Goal: Task Accomplishment & Management: Use online tool/utility

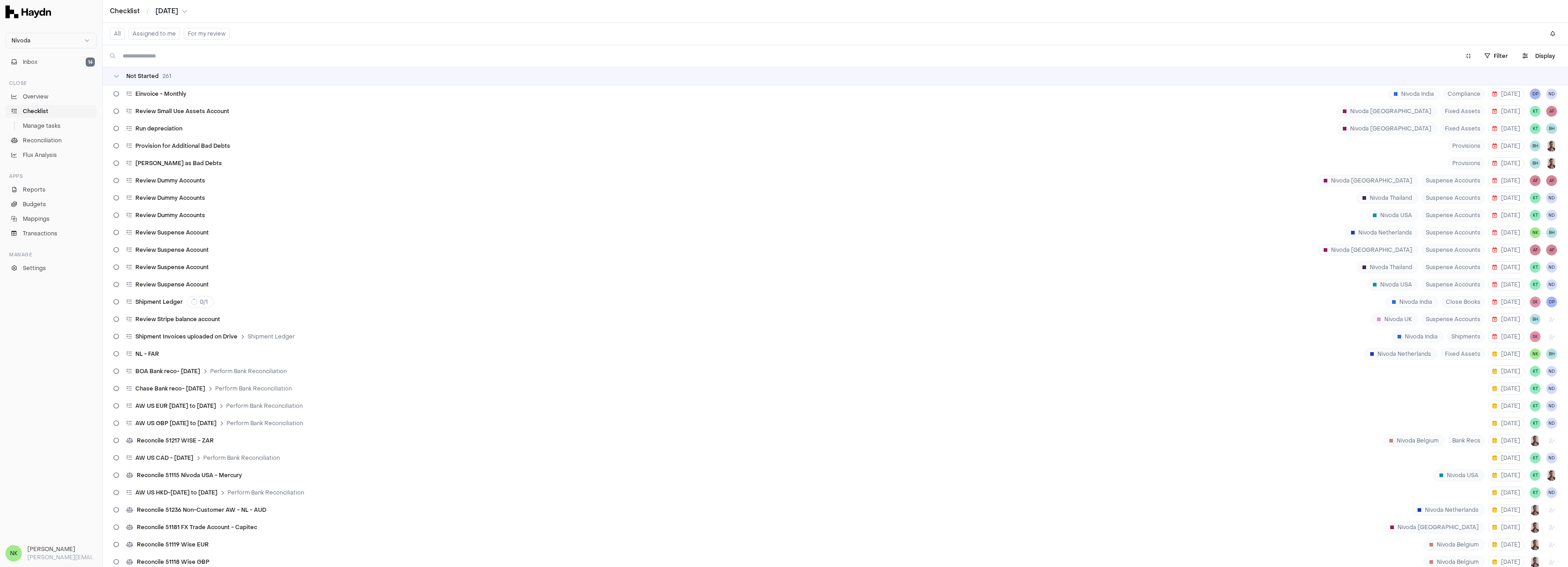
click at [160, 36] on button "Assigned to me" at bounding box center [154, 33] width 52 height 12
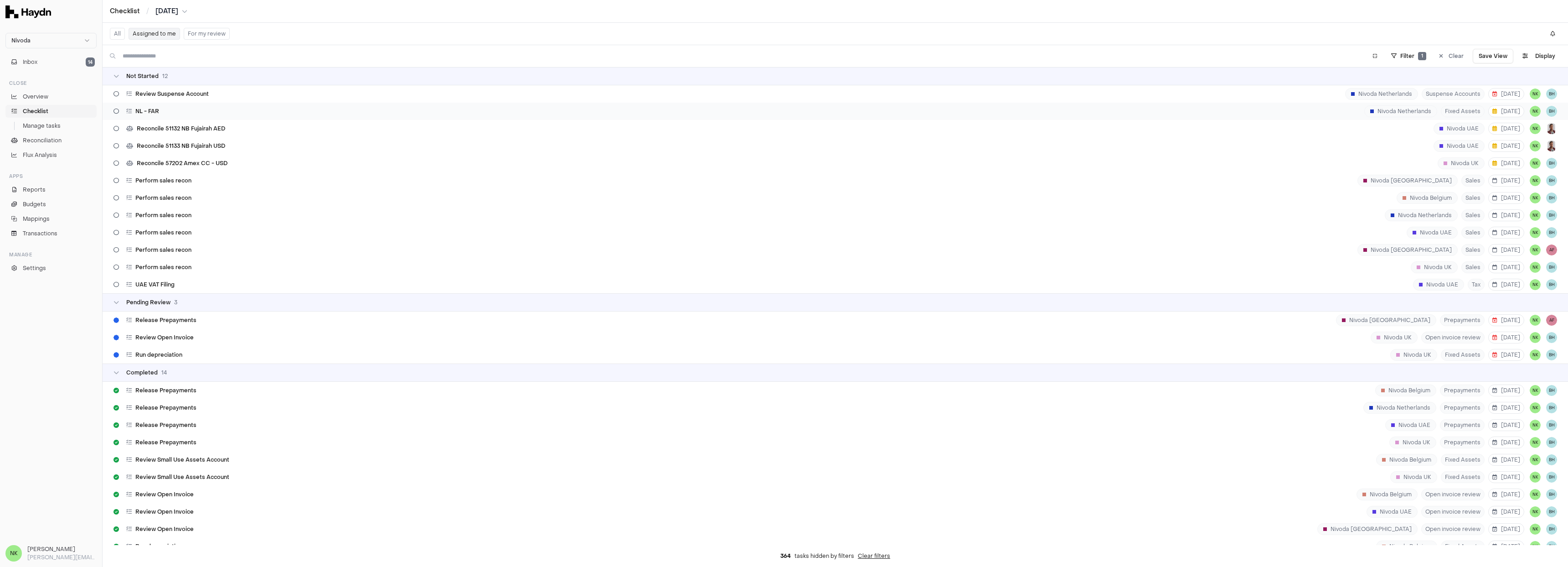
click at [204, 113] on div "NL - FAR [GEOGRAPHIC_DATA] [GEOGRAPHIC_DATA] Fixed Assets [DATE] NK BH" at bounding box center [835, 111] width 1466 height 17
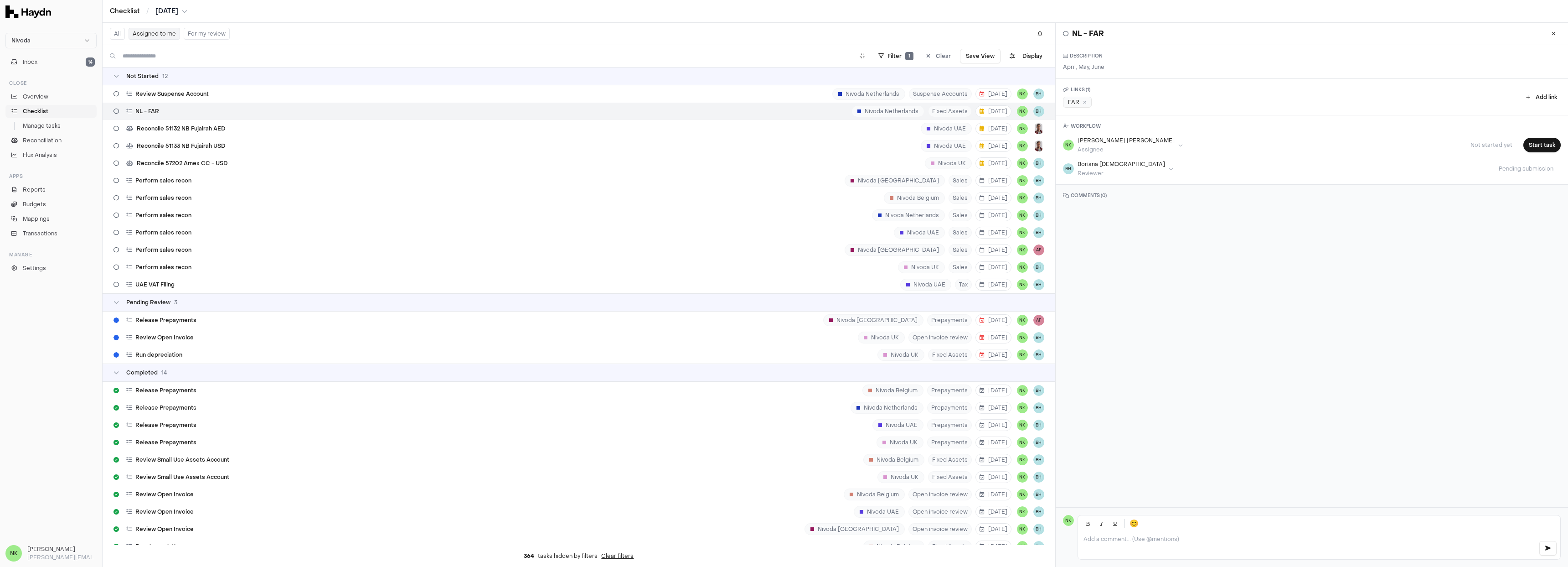
click at [1071, 102] on div "FAR" at bounding box center [1077, 102] width 29 height 11
click at [285, 126] on div "Reconcile 51132 NB Fujairah AED Nivoda UAE [DATE] NK" at bounding box center [578, 129] width 953 height 17
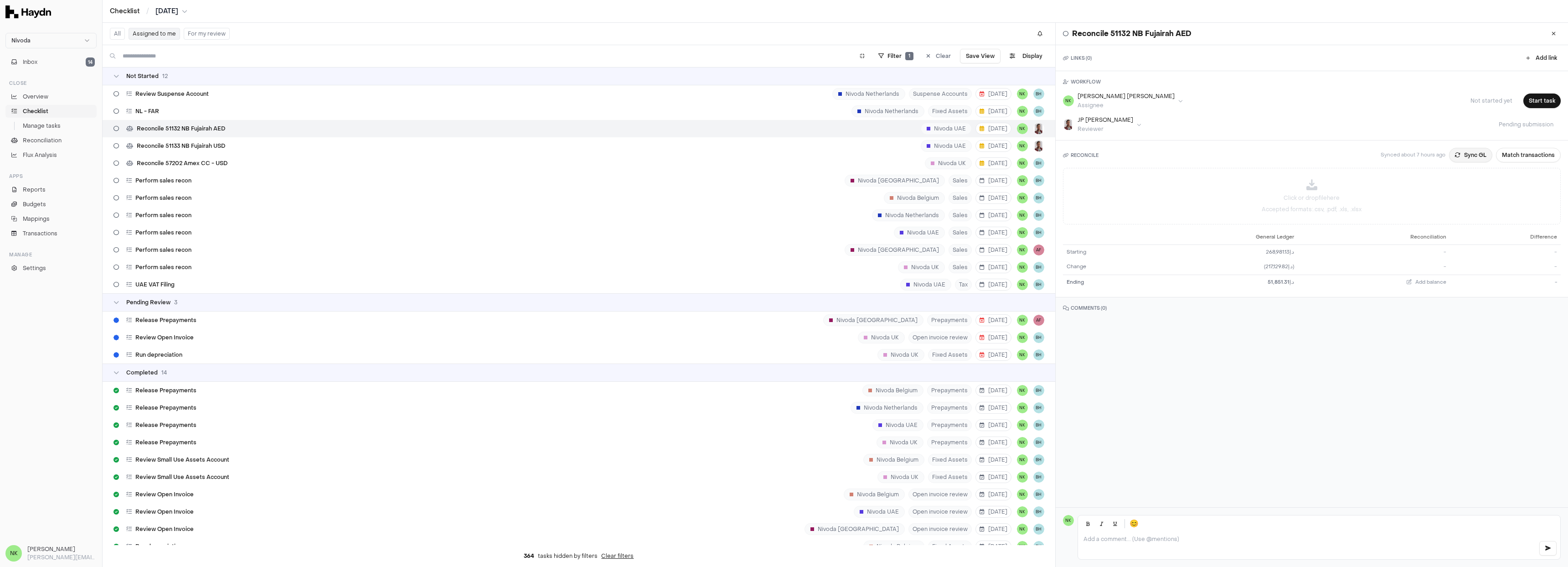
click at [1466, 156] on button "Sync GL" at bounding box center [1471, 155] width 43 height 15
click at [663, 143] on div "Reconcile 51133 NB Fujairah USD [GEOGRAPHIC_DATA] UAE [DATE] NK" at bounding box center [578, 146] width 953 height 17
click at [259, 342] on div "Review Open Invoice Nivoda UK Open invoice review [DATE] NK BH" at bounding box center [578, 337] width 953 height 17
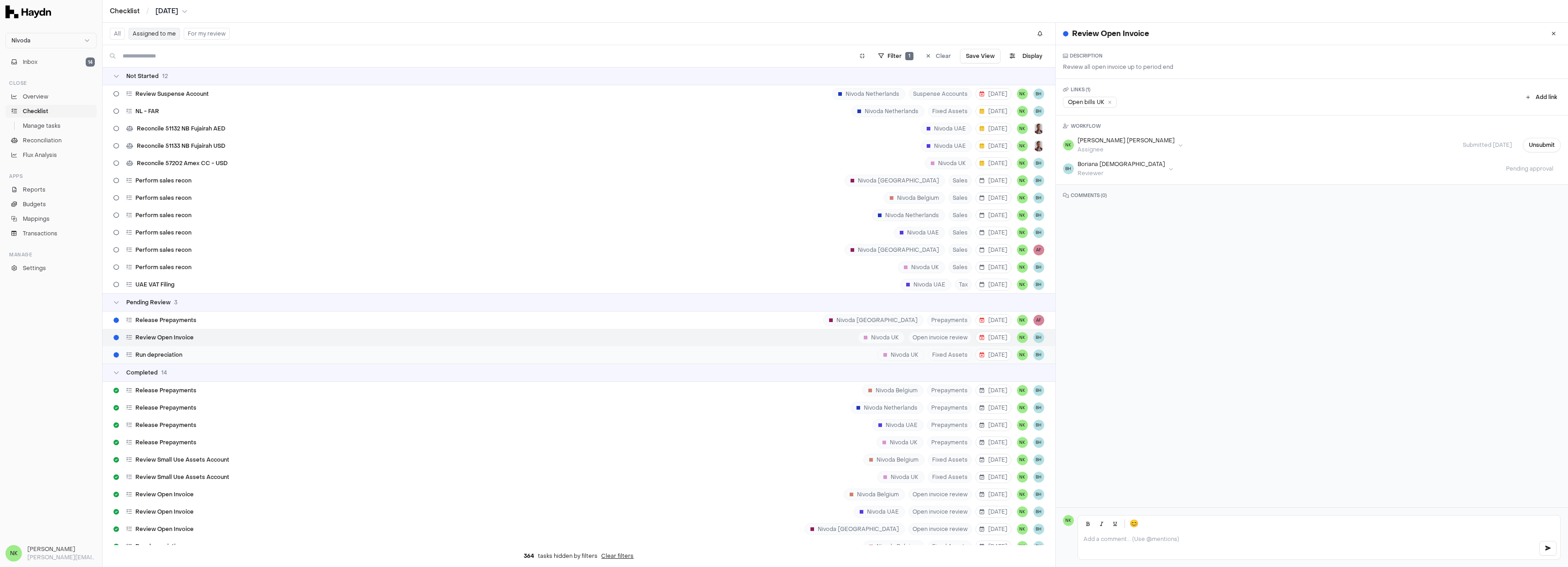
click at [263, 357] on div "Run depreciation Nivoda UK Fixed Assets [DATE] NK BH" at bounding box center [578, 354] width 953 height 17
click at [248, 324] on div "Release Prepayments Nivoda [GEOGRAPHIC_DATA] Prepayments [DATE] NK AF" at bounding box center [578, 320] width 953 height 17
click at [239, 333] on div "Review Open Invoice Nivoda UK Open invoice review [DATE] NK BH" at bounding box center [578, 337] width 953 height 17
click at [273, 353] on div "Run depreciation Nivoda UK Fixed Assets [DATE] NK BH" at bounding box center [578, 354] width 953 height 17
click at [451, 99] on div "Review Suspense Account Nivoda Netherlands Suspense Accounts [DATE] NK BH" at bounding box center [578, 94] width 953 height 17
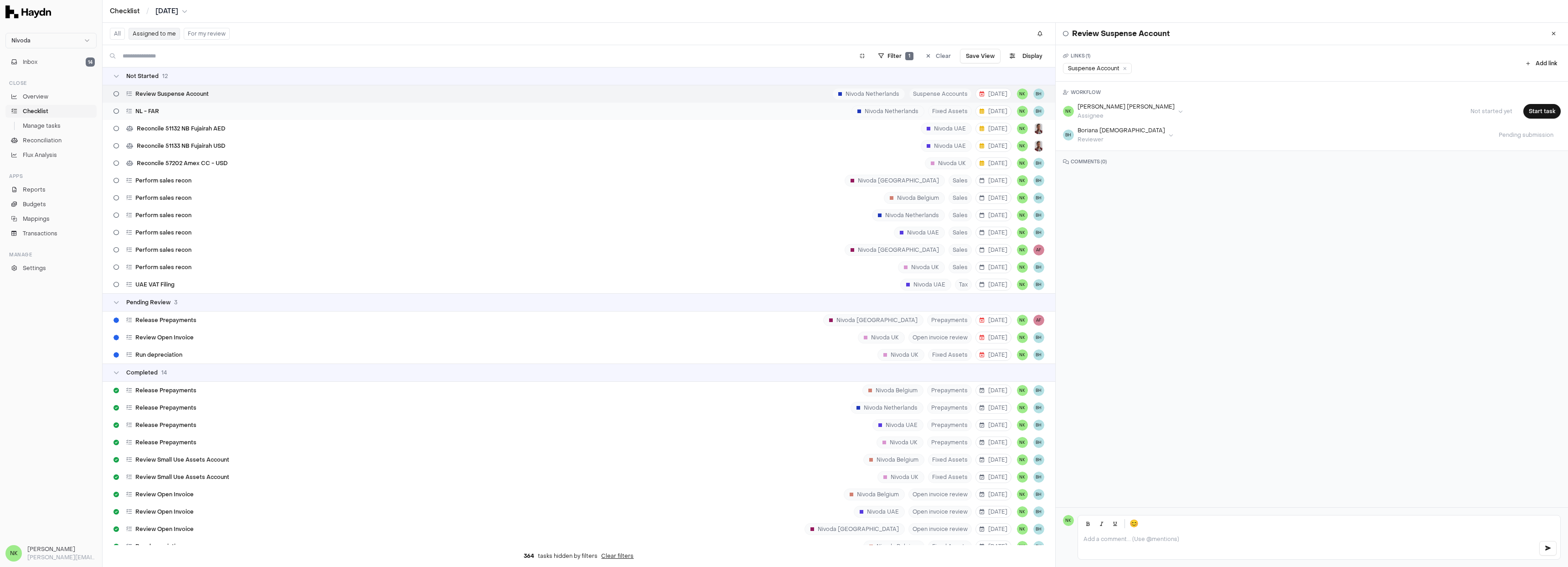
click at [194, 115] on div "NL - FAR [GEOGRAPHIC_DATA] [GEOGRAPHIC_DATA] Fixed Assets [DATE] NK BH" at bounding box center [578, 111] width 953 height 17
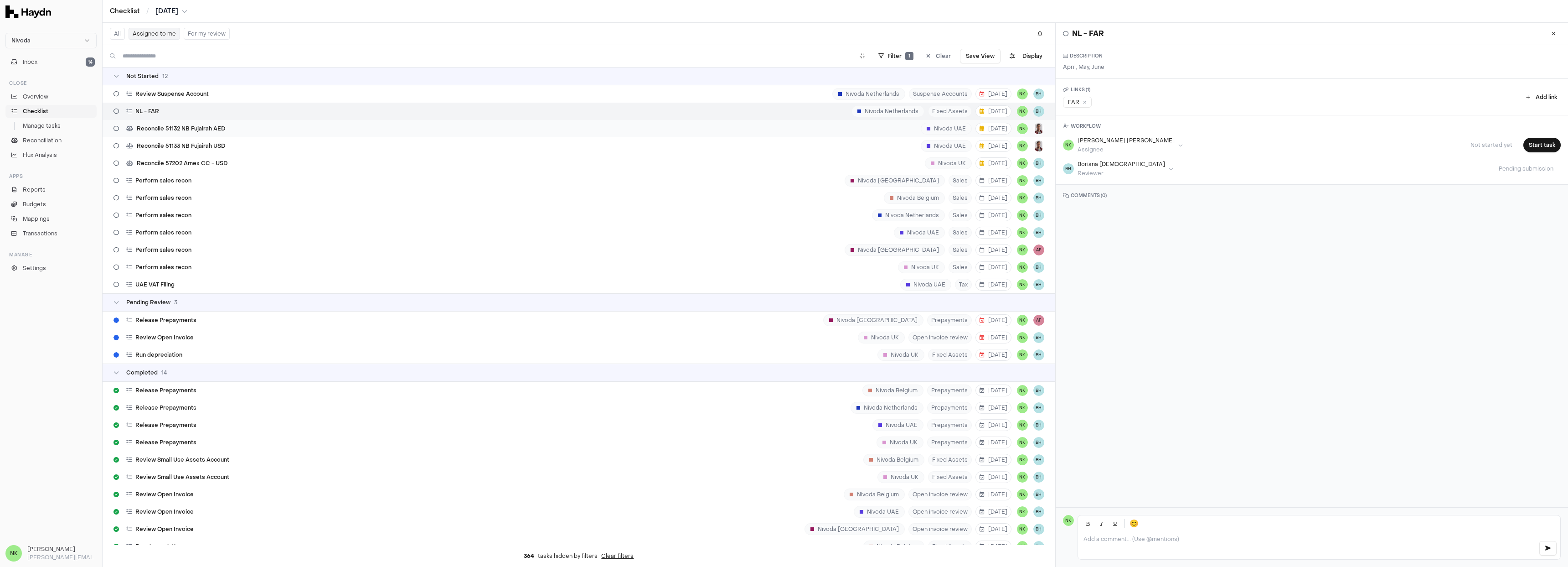
click at [196, 132] on span "Reconcile 51132 NB Fujairah AED" at bounding box center [181, 129] width 88 height 7
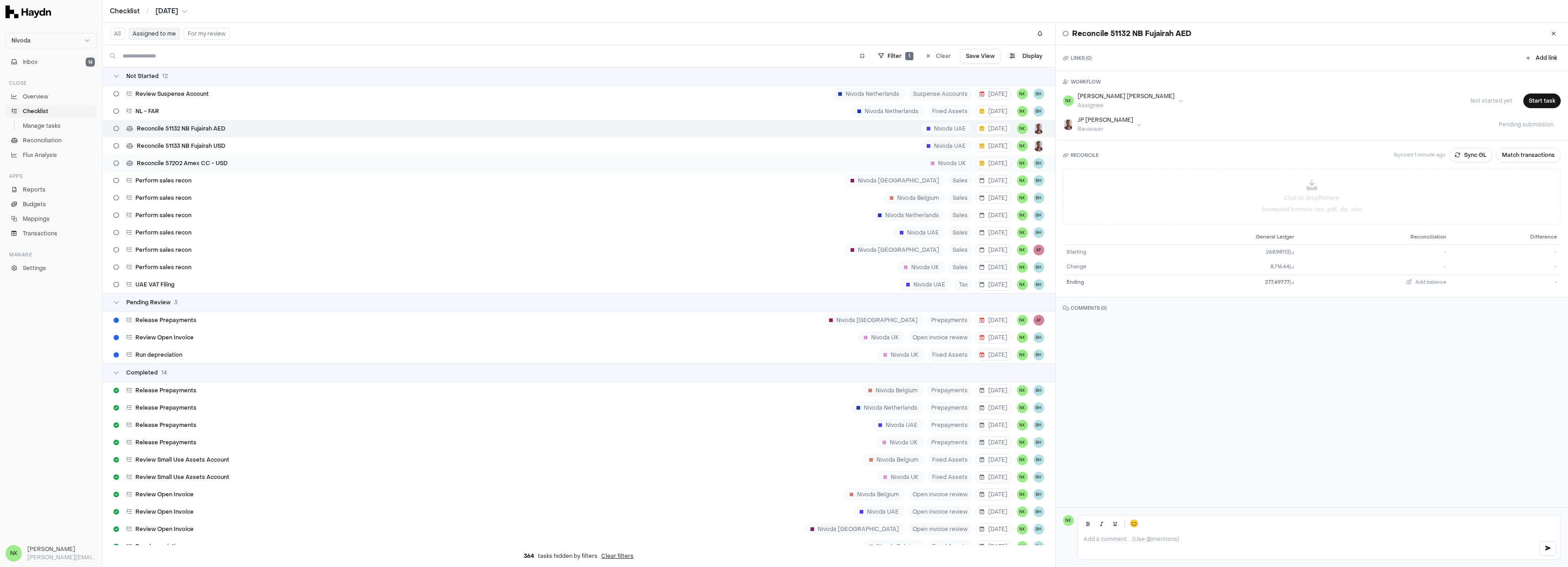
click at [204, 155] on div "Reconcile 57202 Amex CC - USD" at bounding box center [170, 163] width 121 height 17
click at [214, 146] on span "Reconcile 51133 NB Fujairah USD" at bounding box center [181, 146] width 88 height 7
click at [215, 132] on div "Reconcile 51132 NB Fujairah AED" at bounding box center [169, 129] width 119 height 17
click at [1505, 159] on button "Match transactions" at bounding box center [1528, 155] width 65 height 15
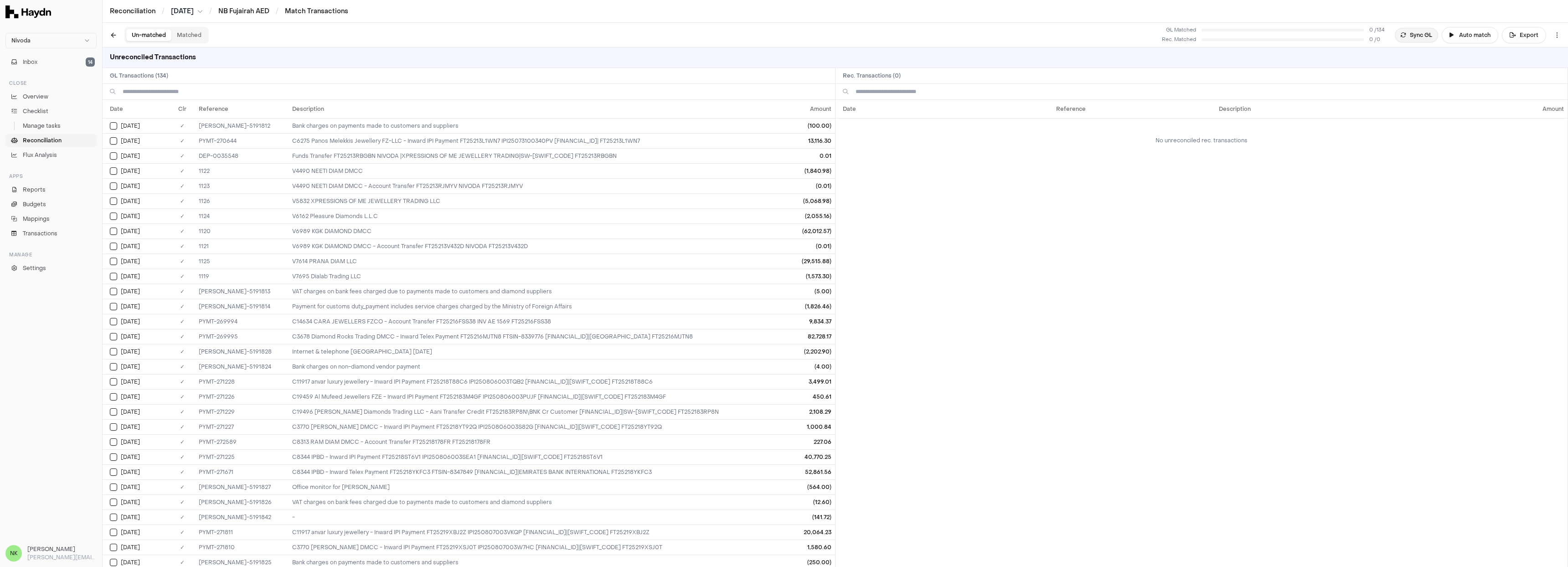
click at [1419, 37] on button "Sync GL" at bounding box center [1416, 35] width 43 height 15
click at [117, 37] on button at bounding box center [113, 35] width 15 height 15
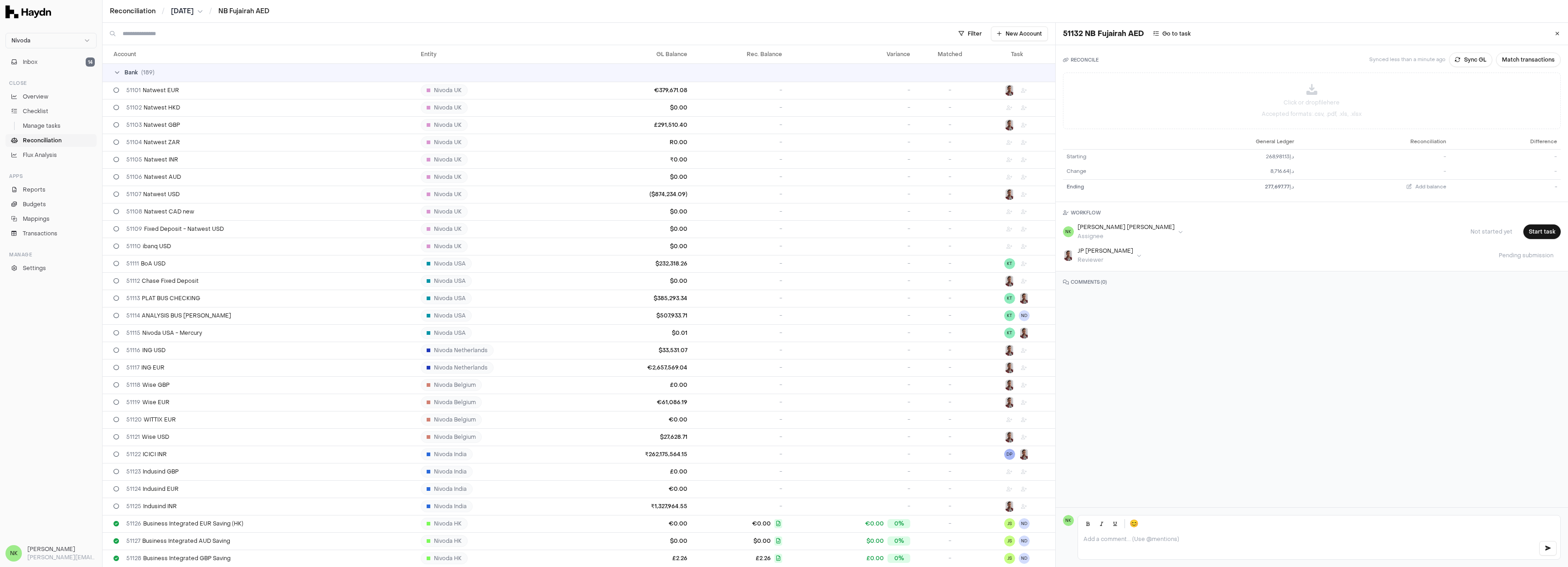
scroll to position [535, 0]
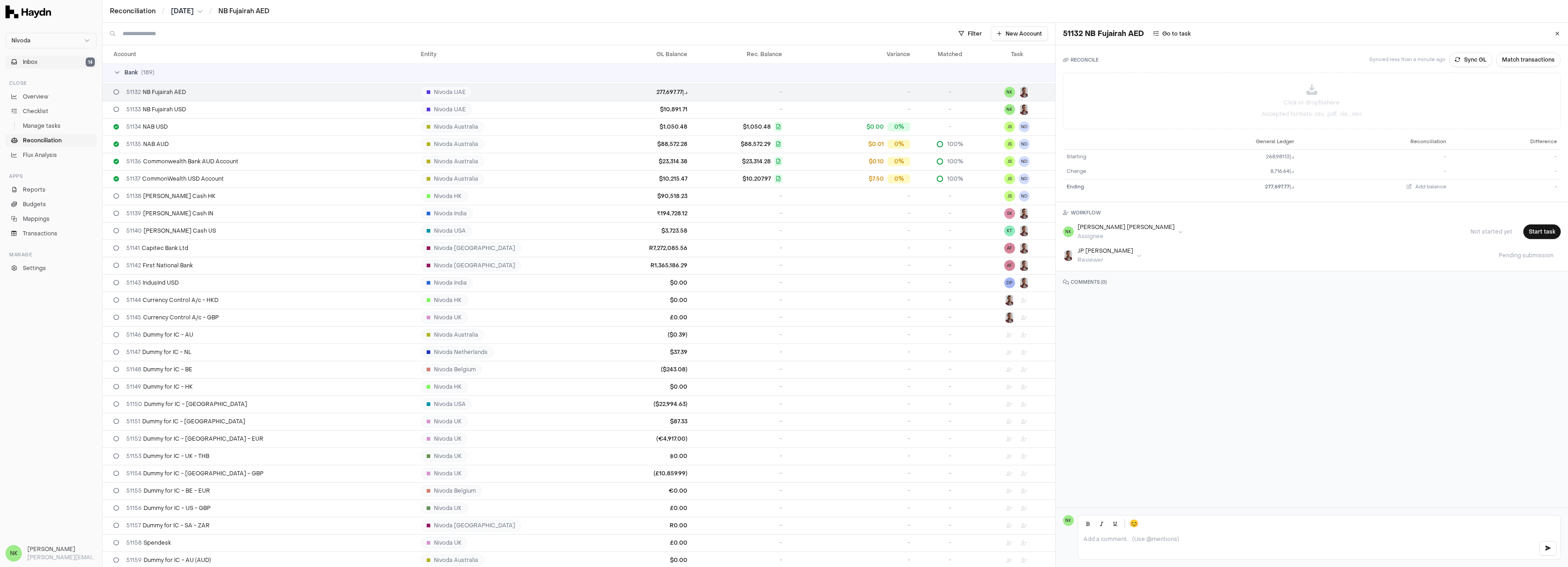
click at [42, 61] on button "Inbox 14" at bounding box center [51, 62] width 91 height 13
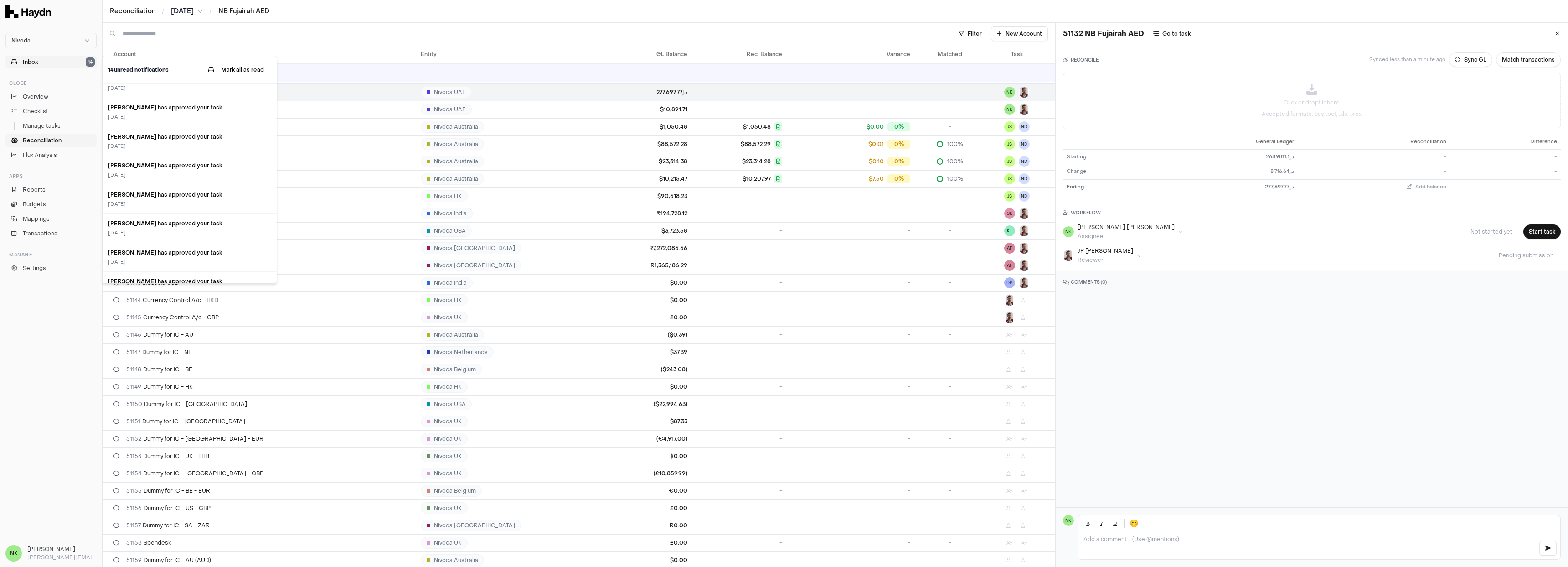
scroll to position [295, 0]
click at [242, 65] on button "Mark all as read" at bounding box center [236, 69] width 70 height 16
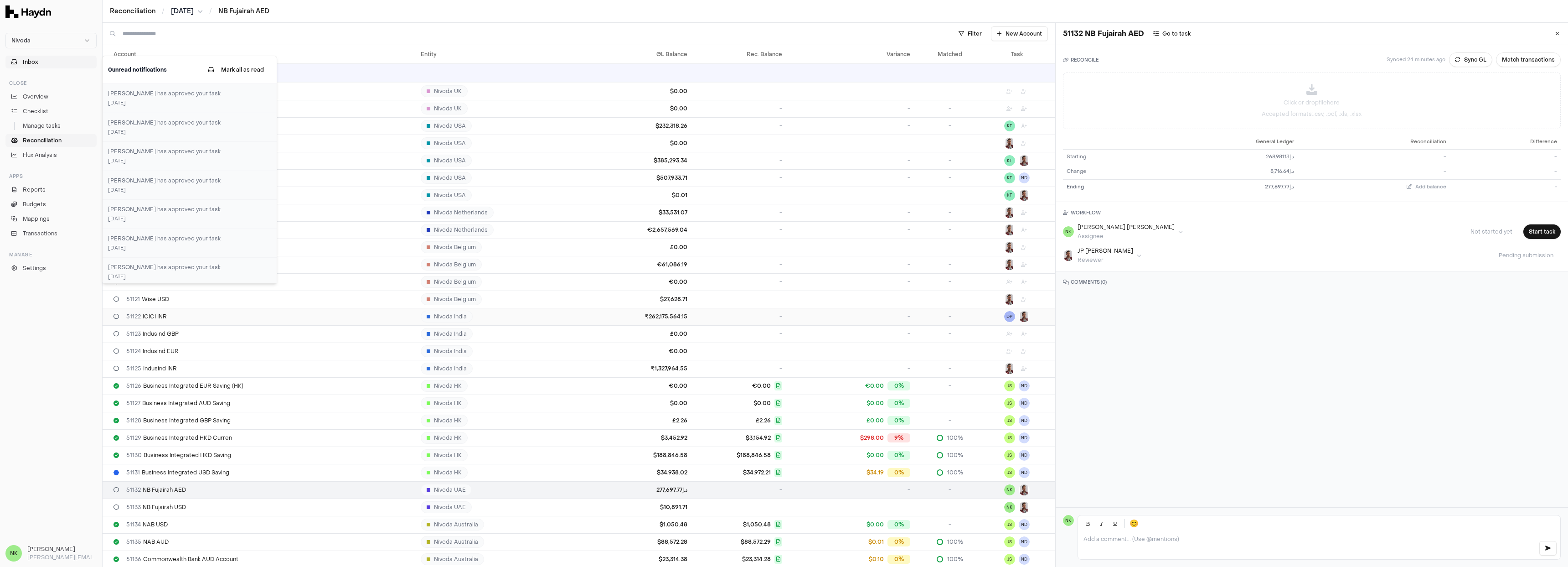
scroll to position [132, 0]
click at [359, 46] on th "Account" at bounding box center [259, 54] width 315 height 18
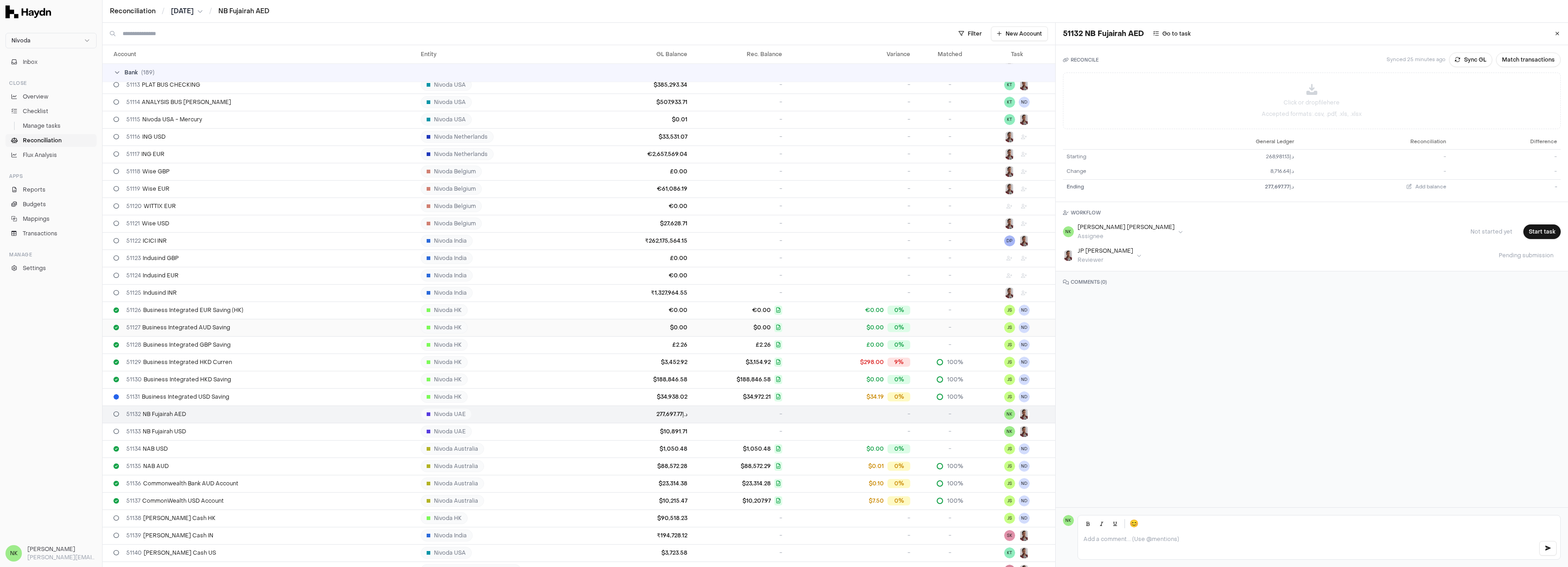
scroll to position [252, 0]
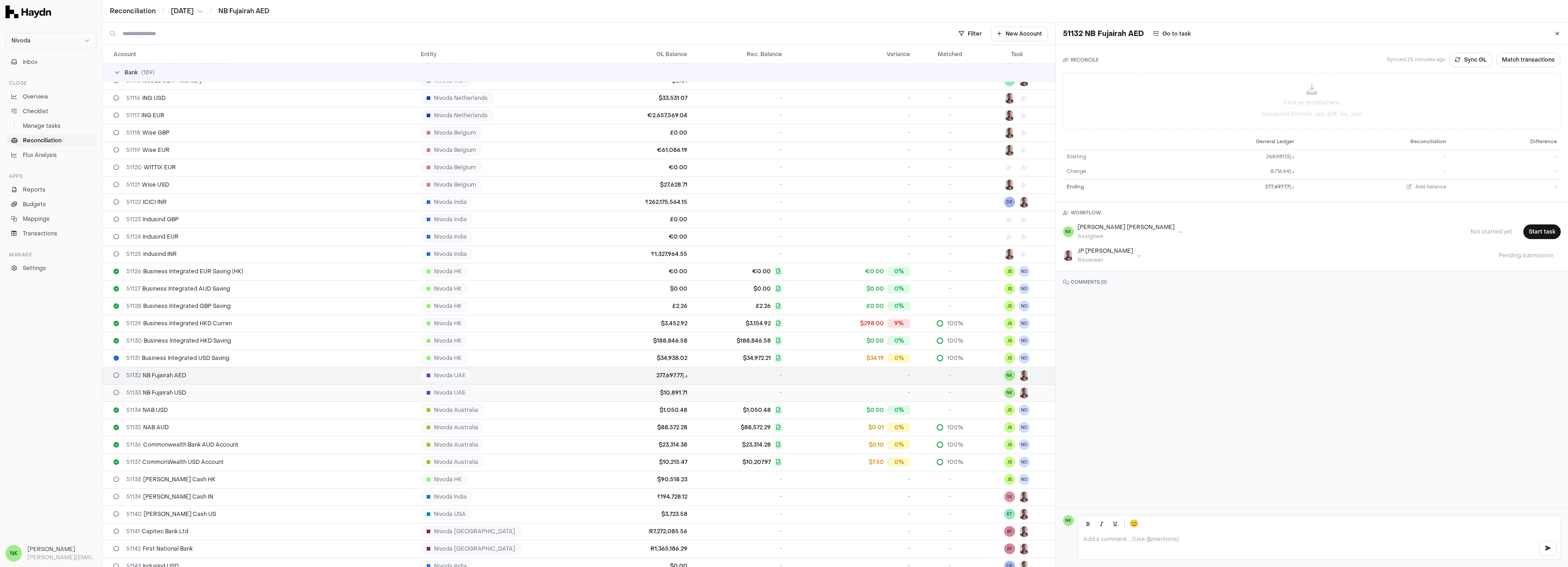
click at [806, 390] on div "-" at bounding box center [850, 393] width 121 height 7
click at [796, 476] on div "-" at bounding box center [850, 479] width 121 height 7
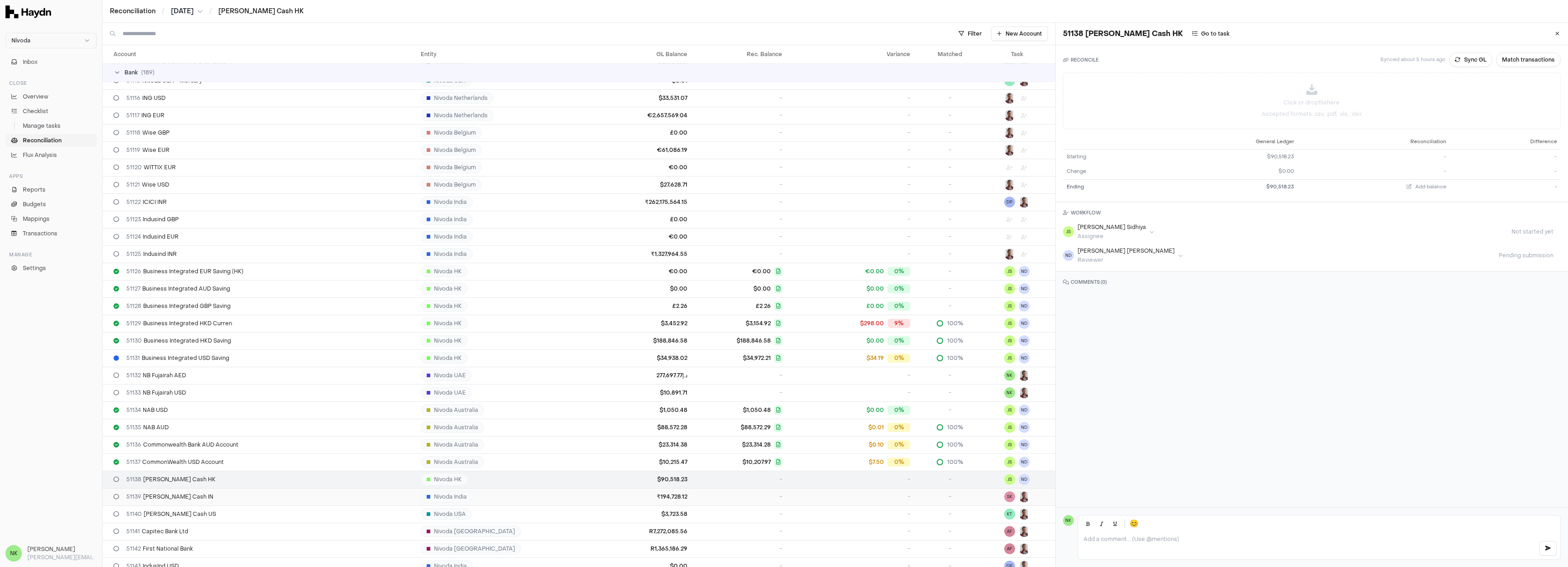
click at [786, 488] on td "-" at bounding box center [850, 496] width 128 height 17
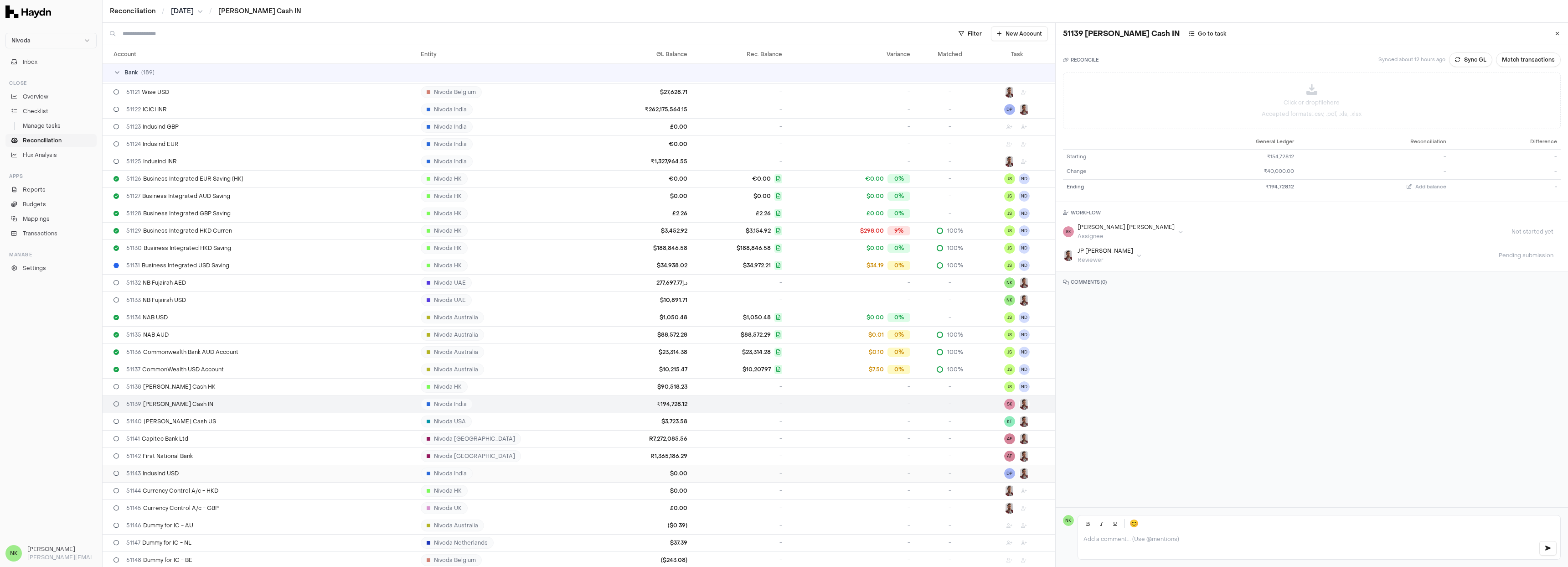
scroll to position [375, 0]
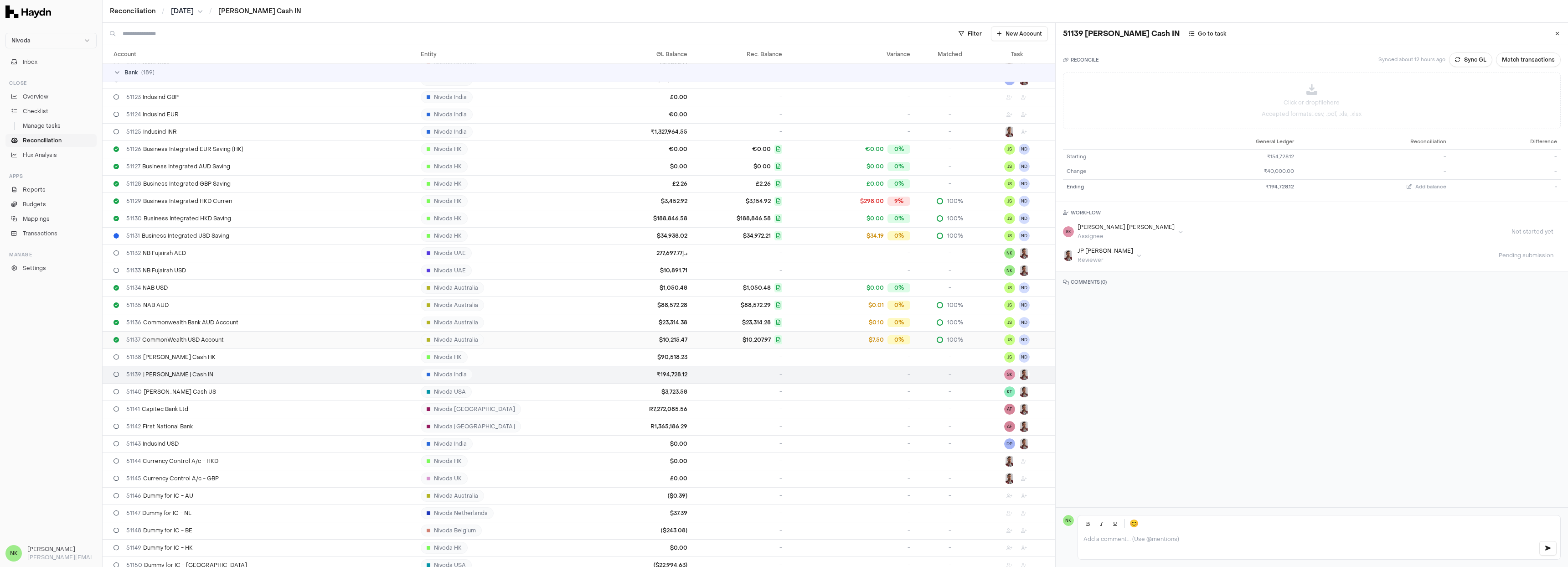
click at [807, 346] on td "$7.50 0%" at bounding box center [850, 340] width 128 height 17
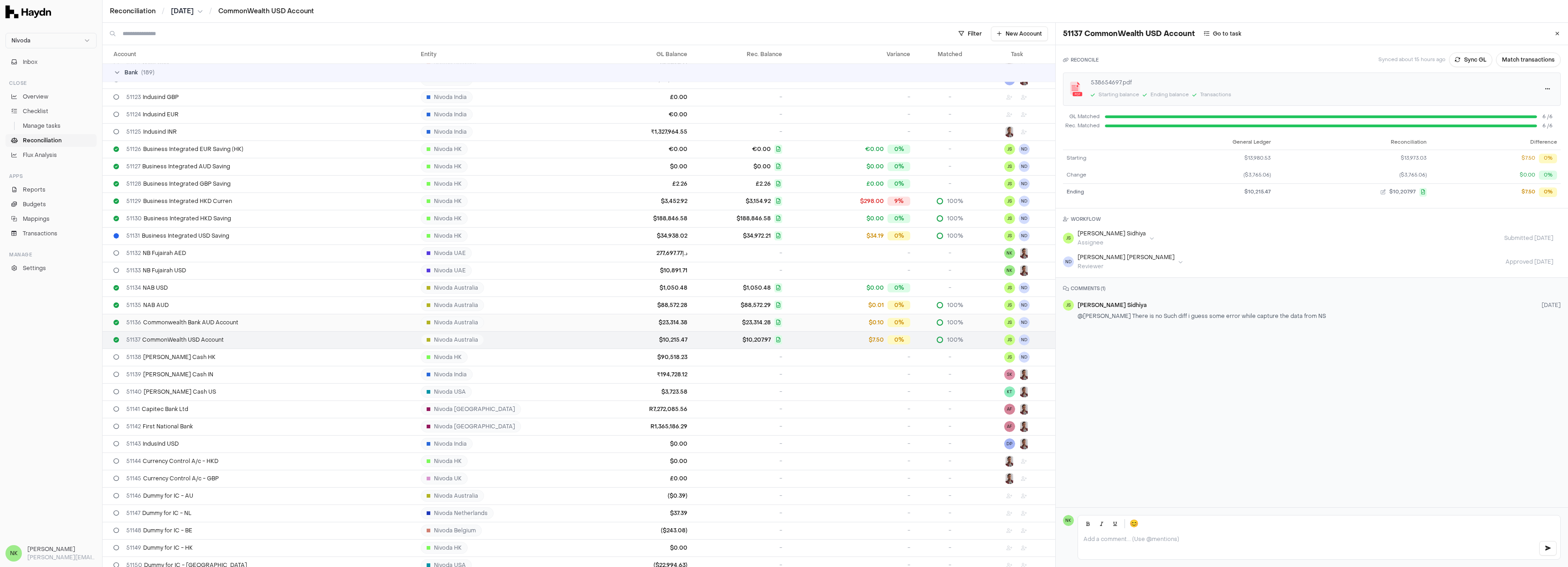
click at [809, 324] on div "$0.10 0%" at bounding box center [850, 322] width 121 height 9
click at [808, 309] on td "$0.01 0%" at bounding box center [850, 305] width 128 height 17
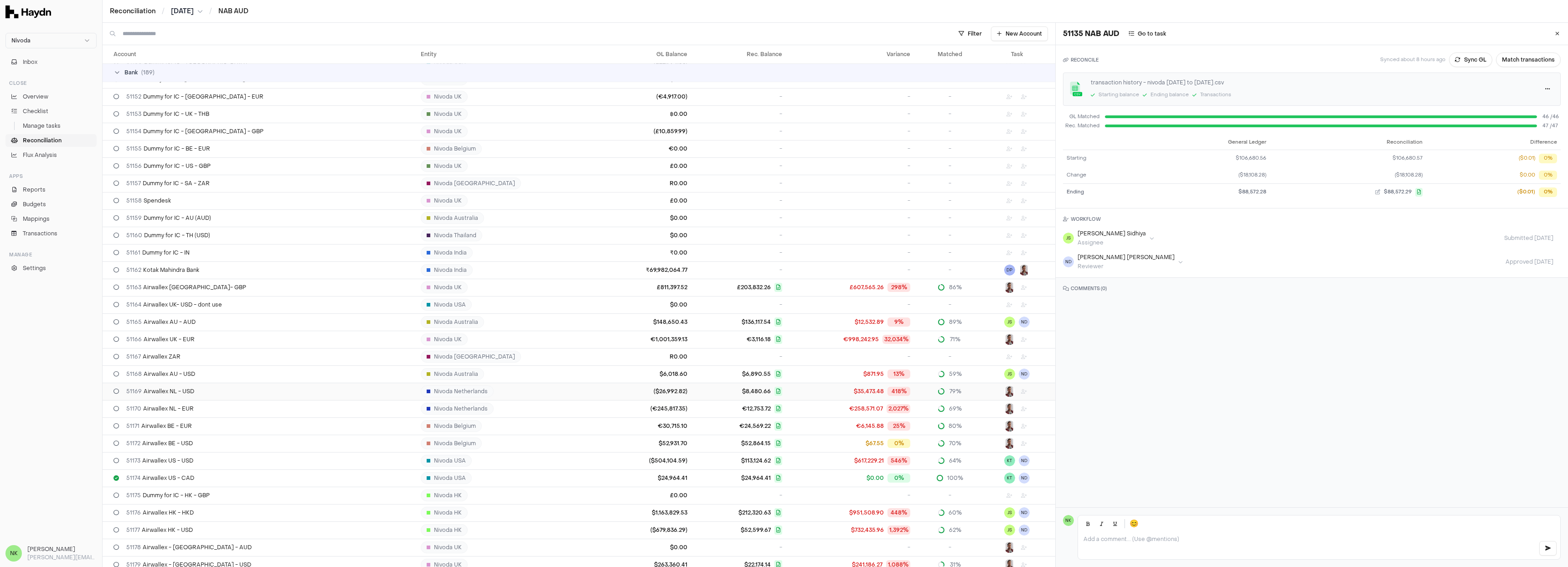
scroll to position [883, 0]
click at [789, 283] on div "£607,565.26 298%" at bounding box center [850, 281] width 121 height 9
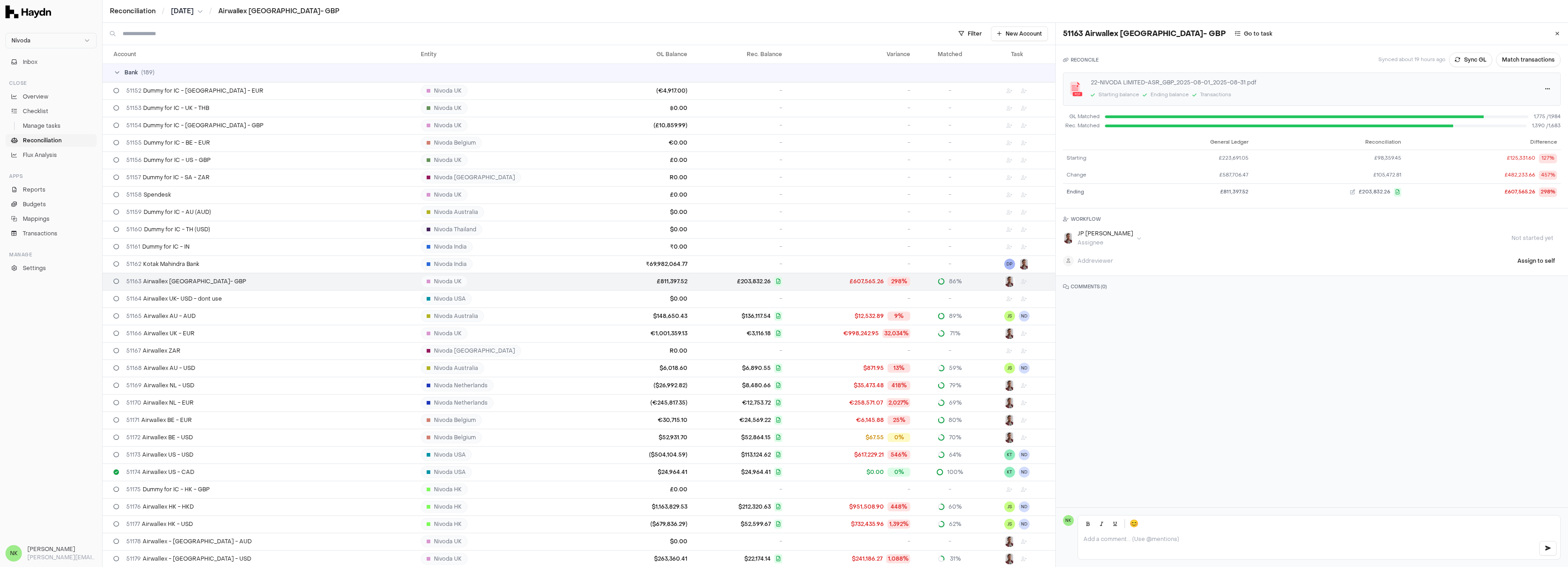
click at [1509, 52] on div "RECONCILE Synced about 19 hours ago Sync GL Match transactions 22-NIVODA LIMITE…" at bounding box center [1312, 127] width 513 height 163
click at [1513, 57] on button "Match transactions" at bounding box center [1528, 60] width 65 height 15
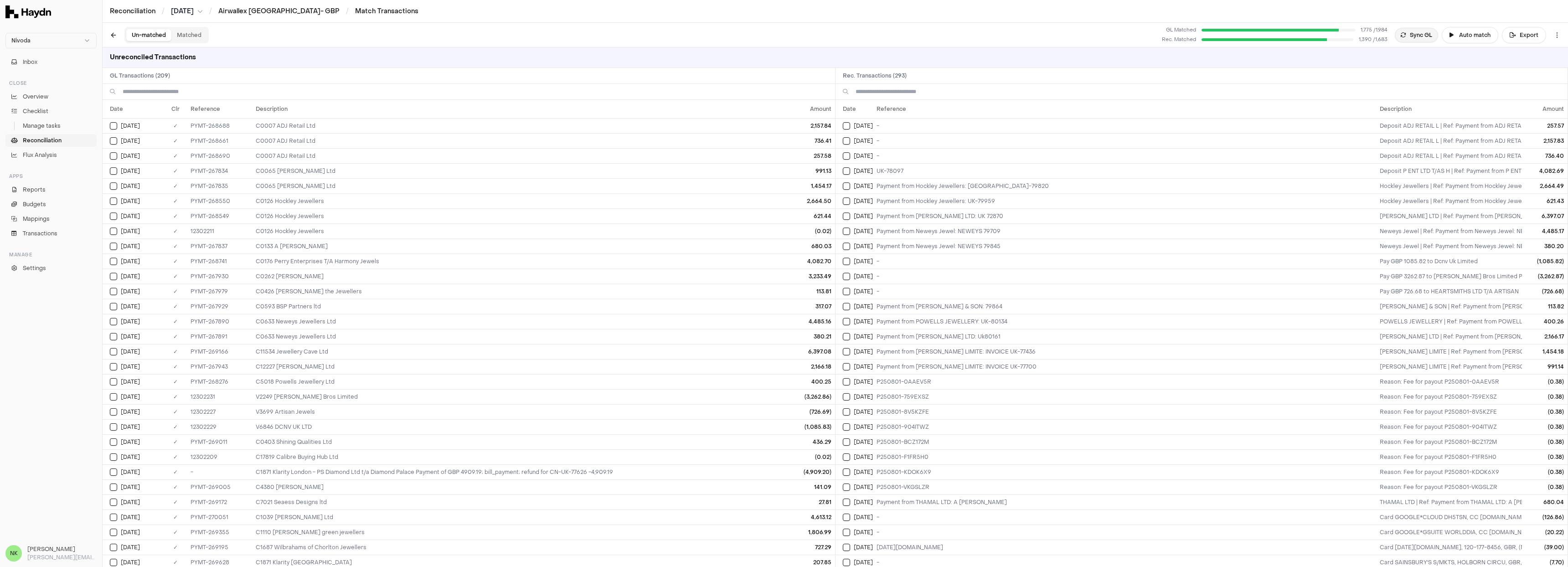
click at [1409, 32] on button "Sync GL" at bounding box center [1416, 35] width 43 height 15
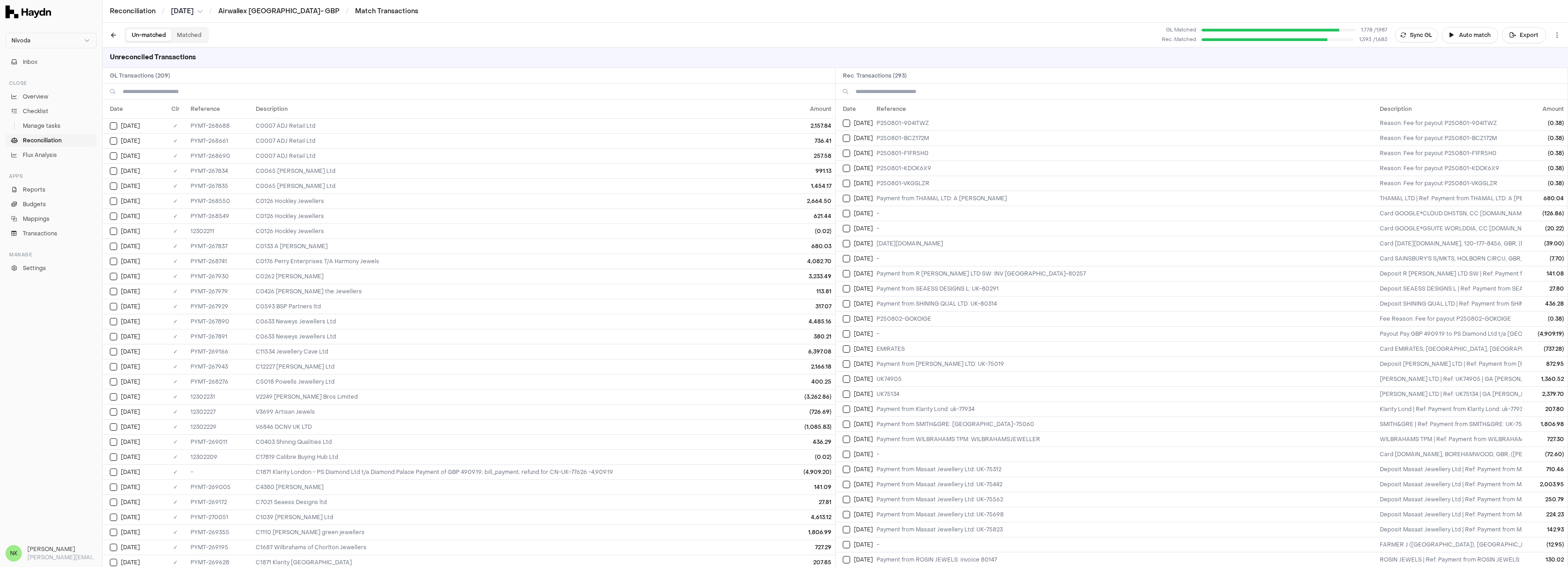
scroll to position [23, 0]
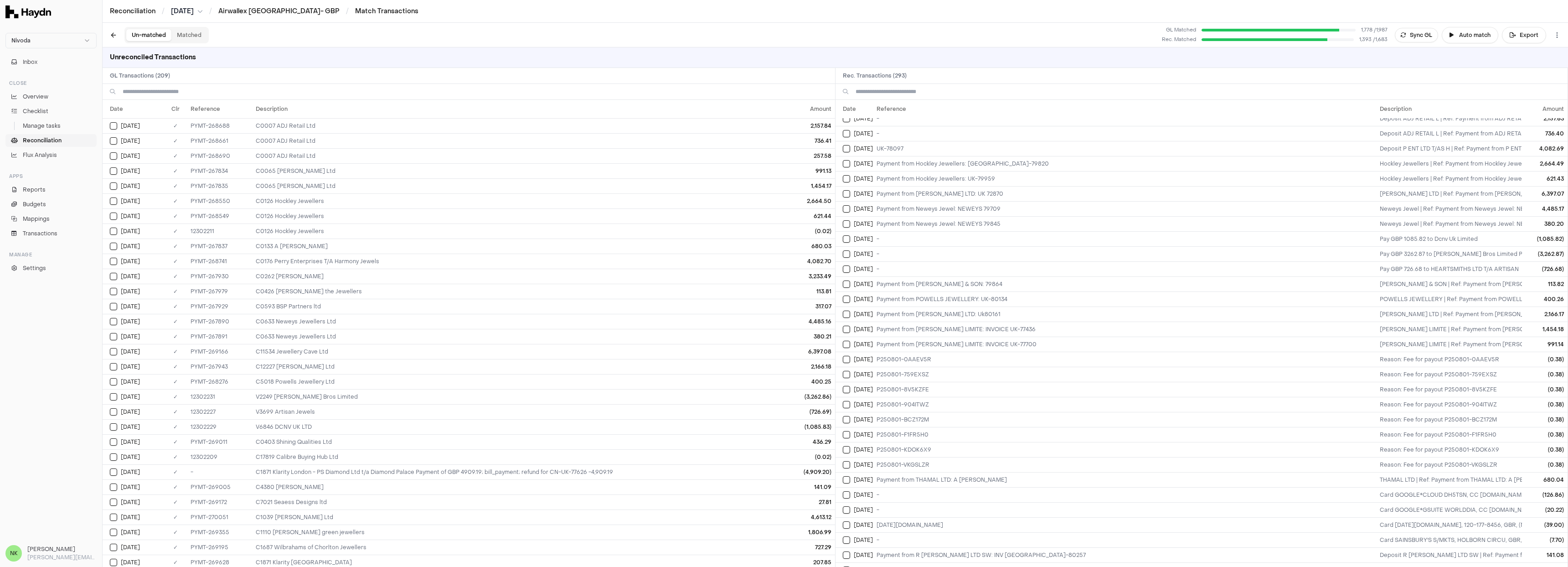
click at [184, 35] on button "Matched" at bounding box center [189, 35] width 35 height 12
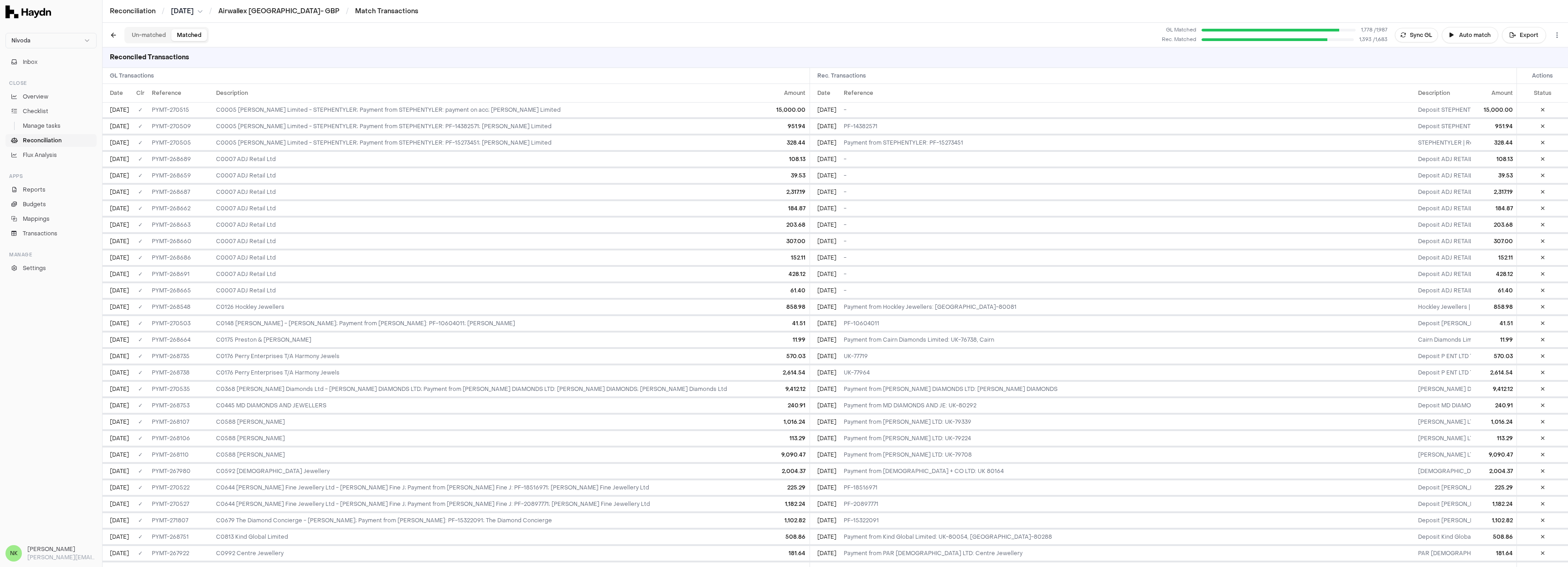
click at [154, 33] on button "Un-matched" at bounding box center [149, 35] width 45 height 12
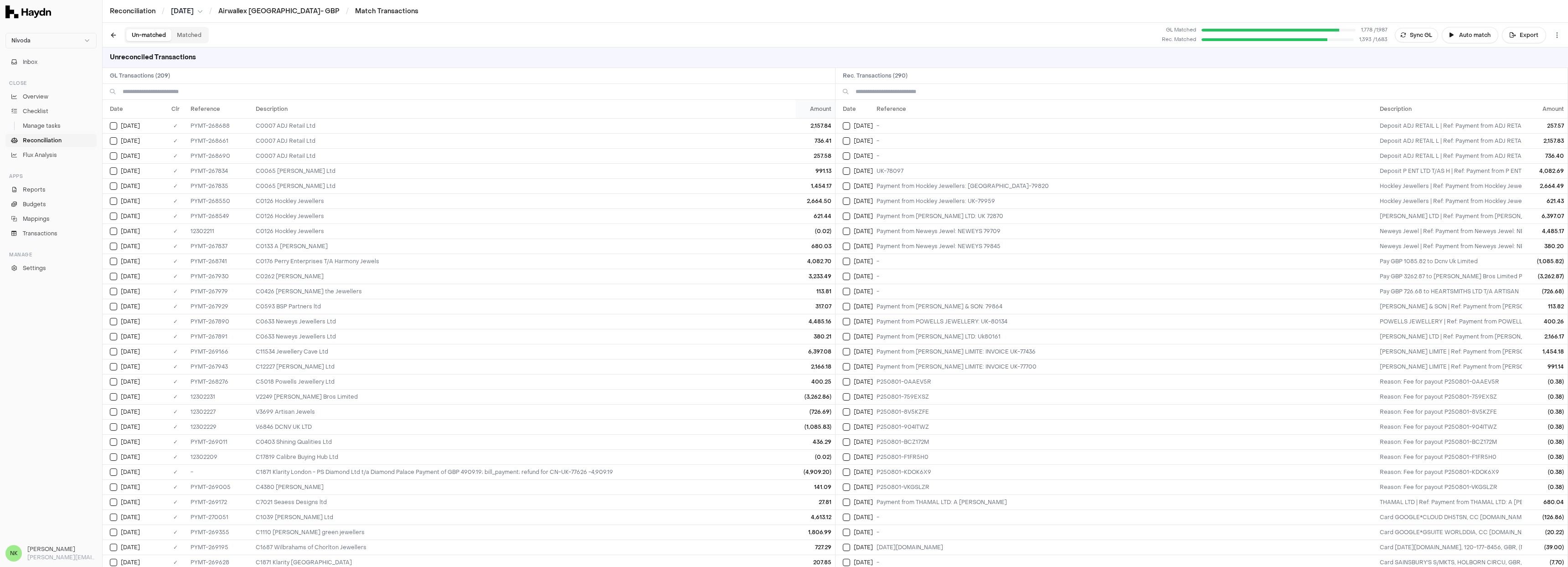
click at [812, 110] on th "Amount" at bounding box center [815, 109] width 39 height 18
